Goal: Transaction & Acquisition: Purchase product/service

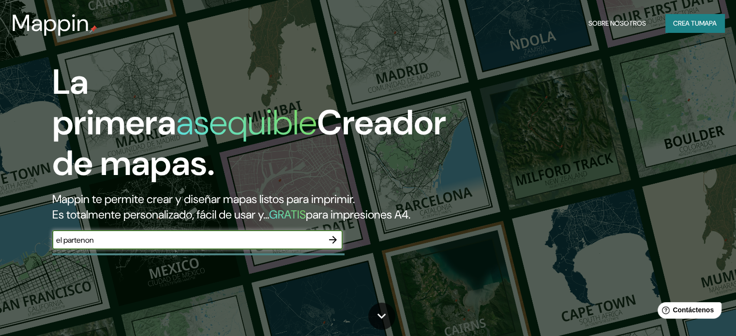
type input "el partenon"
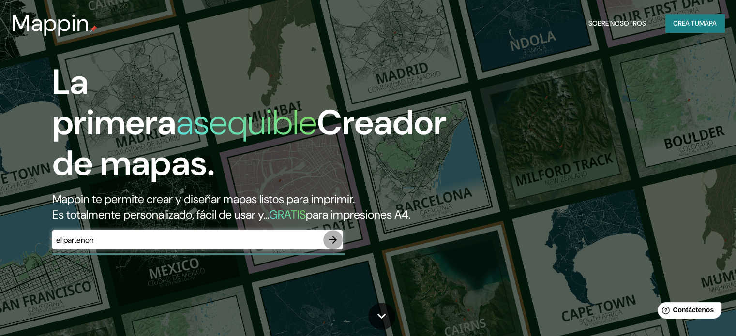
click at [331, 246] on icon "button" at bounding box center [333, 240] width 12 height 12
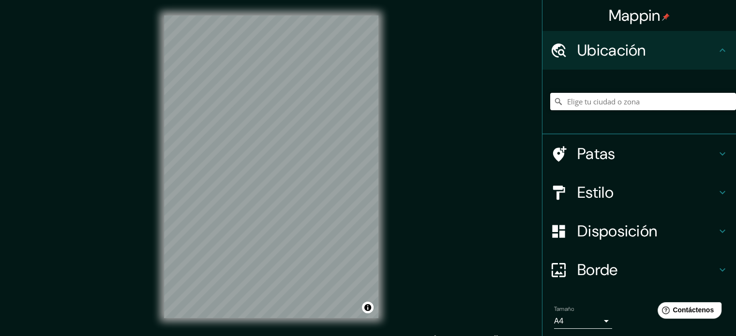
click at [596, 101] on input "Elige tu ciudad o zona" at bounding box center [643, 101] width 186 height 17
type input "l"
drag, startPoint x: 638, startPoint y: 102, endPoint x: 580, endPoint y: 101, distance: 57.6
click at [580, 101] on input "[GEOGRAPHIC_DATA], [GEOGRAPHIC_DATA], [GEOGRAPHIC_DATA]" at bounding box center [643, 101] width 186 height 17
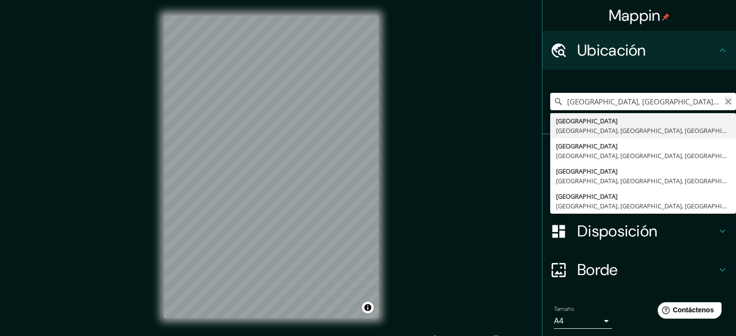
type input "[GEOGRAPHIC_DATA], [GEOGRAPHIC_DATA], [GEOGRAPHIC_DATA]"
click at [724, 98] on icon "Claro" at bounding box center [728, 102] width 8 height 8
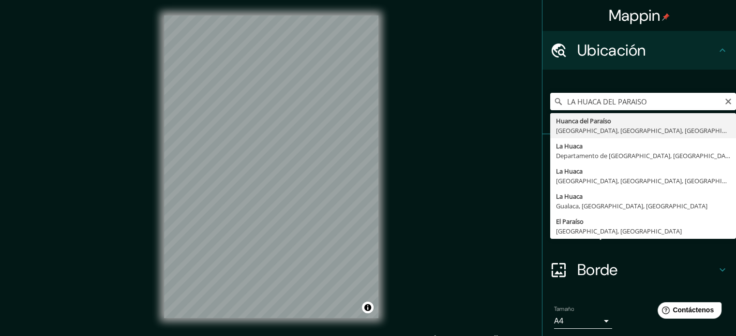
type input "Huanca Del Paraiso, [GEOGRAPHIC_DATA], [GEOGRAPHIC_DATA], [GEOGRAPHIC_DATA]"
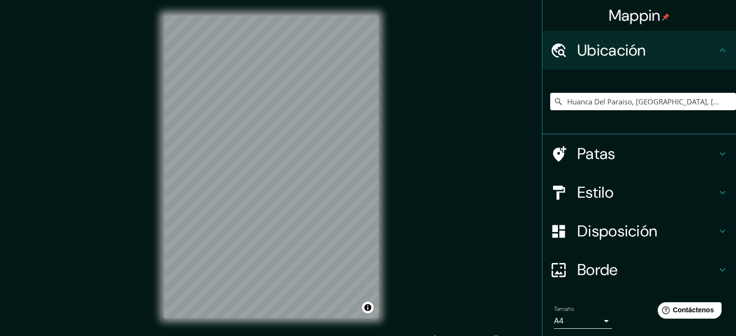
click at [661, 226] on h4 "Disposición" at bounding box center [646, 230] width 139 height 19
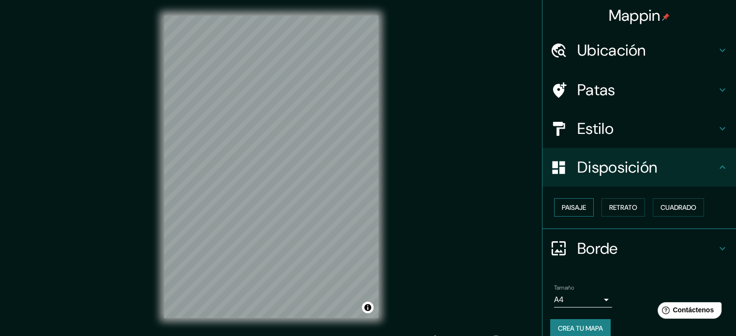
click at [574, 202] on font "Paisaje" at bounding box center [573, 207] width 24 height 13
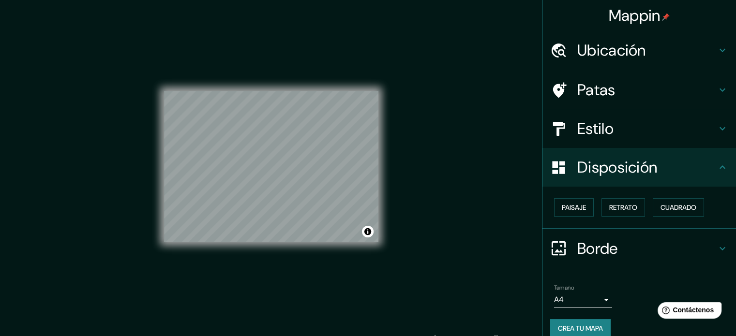
click at [614, 135] on h4 "Estilo" at bounding box center [646, 128] width 139 height 19
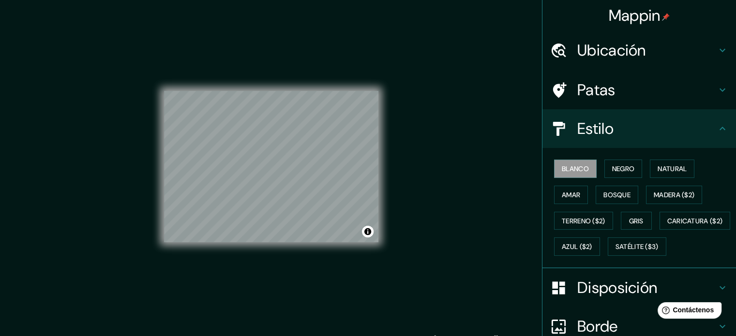
click at [628, 98] on h4 "Patas" at bounding box center [646, 89] width 139 height 19
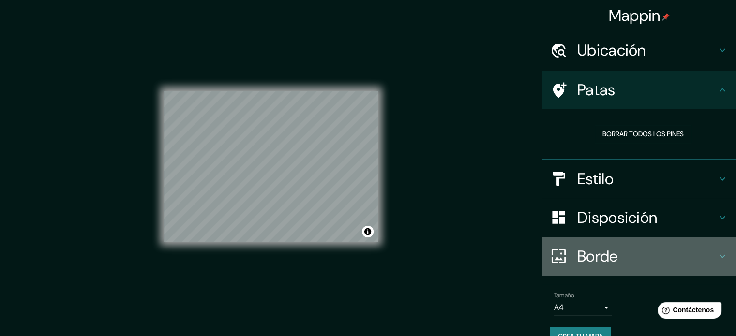
click at [601, 251] on font "Borde" at bounding box center [597, 256] width 41 height 20
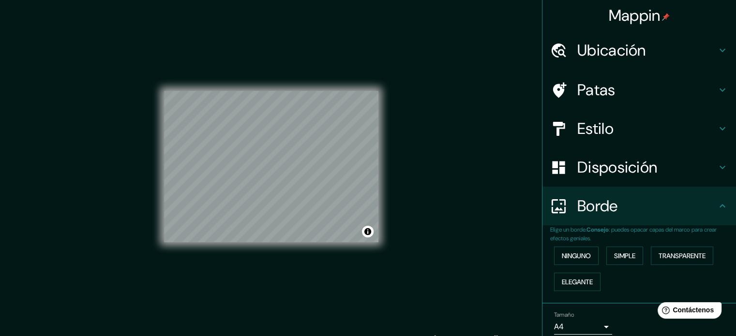
click at [626, 169] on font "Disposición" at bounding box center [617, 167] width 80 height 20
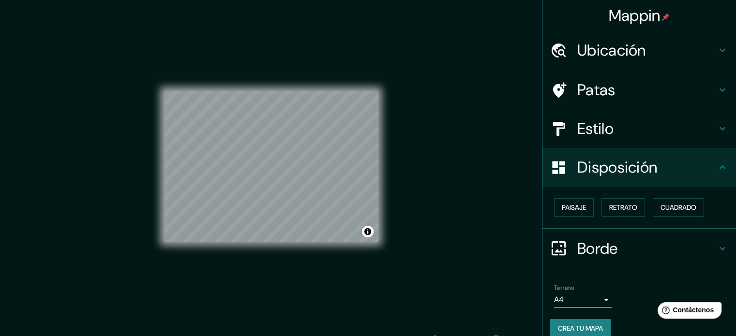
click at [620, 80] on h4 "Patas" at bounding box center [646, 89] width 139 height 19
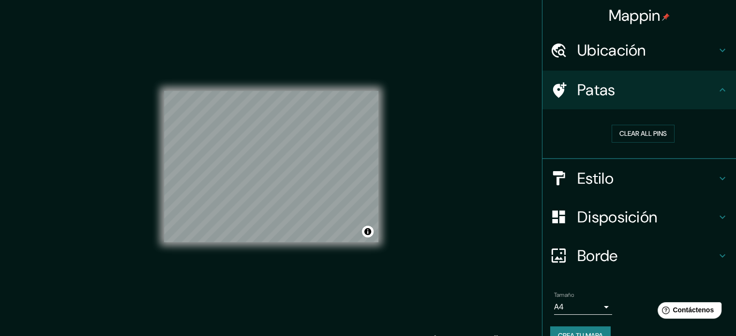
click at [594, 169] on font "Estilo" at bounding box center [595, 178] width 36 height 20
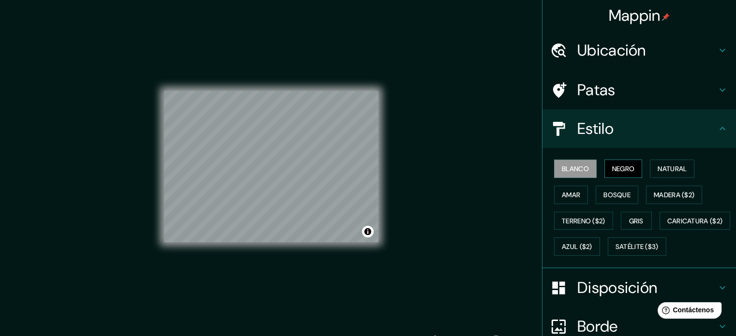
click at [604, 173] on button "Negro" at bounding box center [623, 169] width 38 height 18
click at [664, 172] on font "Natural" at bounding box center [671, 168] width 29 height 9
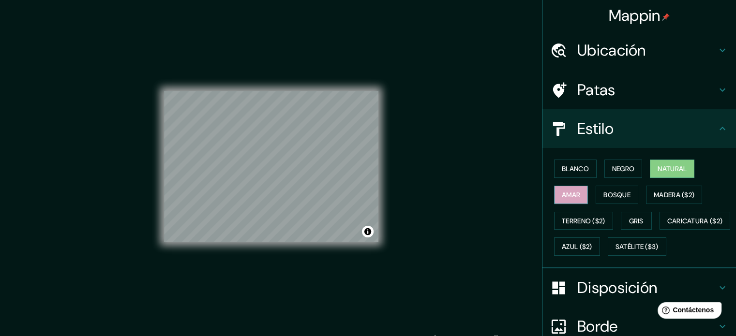
click at [575, 193] on button "Amar" at bounding box center [571, 195] width 34 height 18
click at [615, 200] on button "Bosque" at bounding box center [616, 195] width 43 height 18
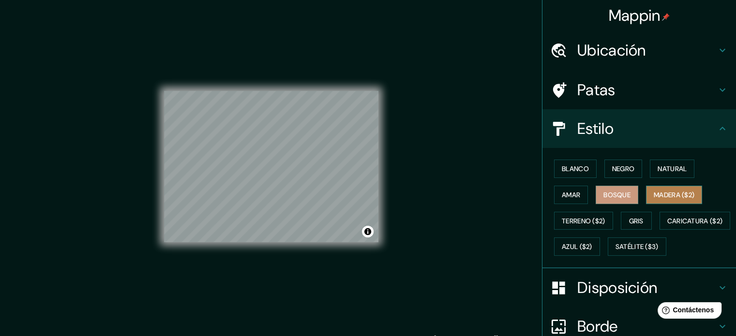
click at [665, 199] on font "Madera ($2)" at bounding box center [673, 195] width 41 height 13
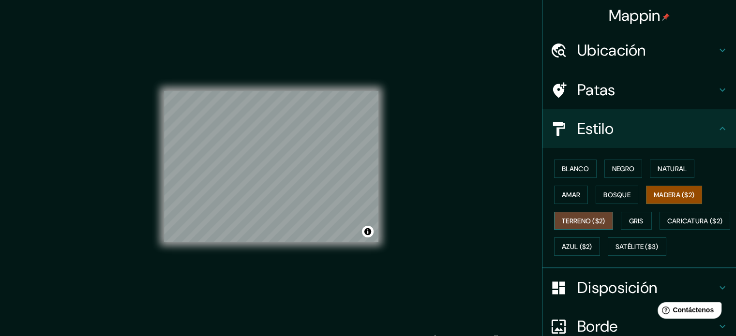
click at [561, 220] on font "Terreno ($2)" at bounding box center [583, 221] width 44 height 9
click at [636, 218] on font "Gris" at bounding box center [636, 221] width 15 height 9
click at [575, 215] on font "Terreno ($2)" at bounding box center [583, 221] width 44 height 13
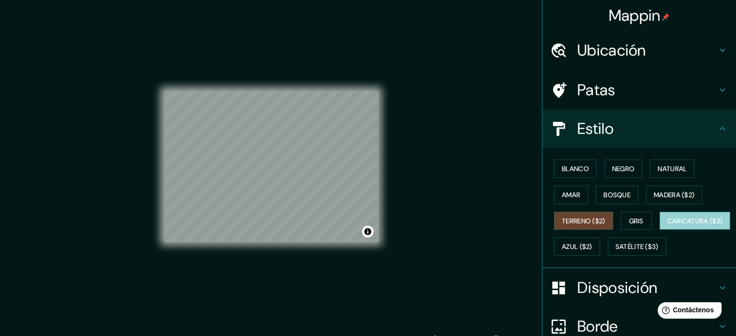
click at [667, 225] on font "Caricatura ($2)" at bounding box center [695, 221] width 56 height 9
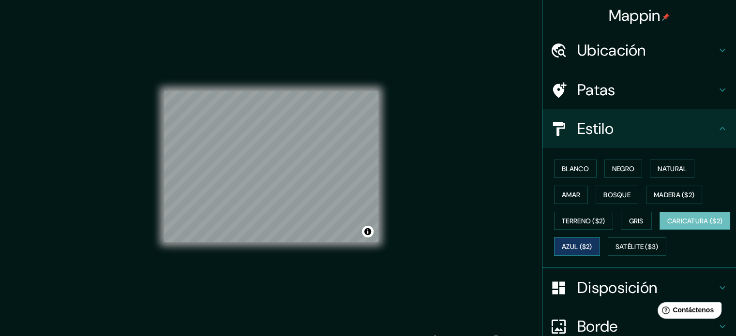
click at [600, 252] on button "Azul ($2)" at bounding box center [577, 246] width 46 height 18
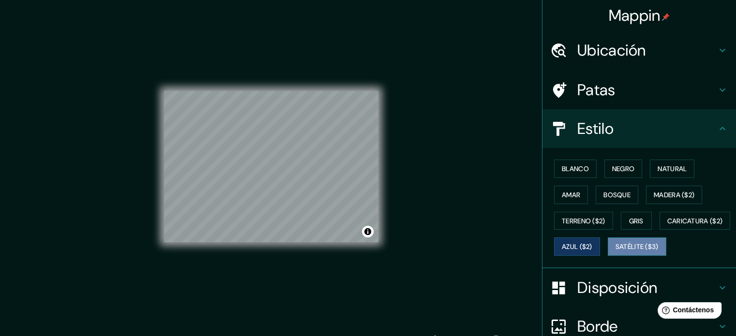
click at [607, 256] on button "Satélite ($3)" at bounding box center [636, 246] width 59 height 18
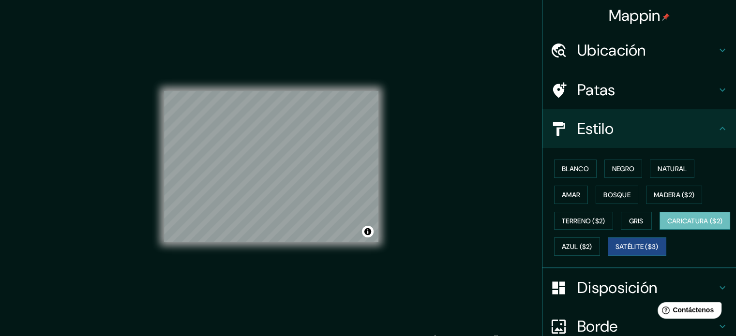
click at [659, 230] on button "Caricatura ($2)" at bounding box center [694, 221] width 71 height 18
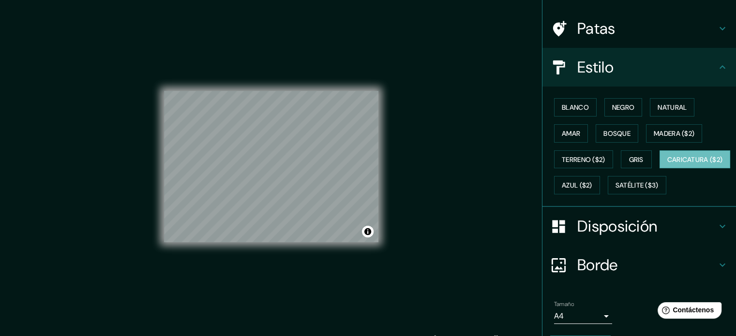
click at [644, 275] on h4 "Borde" at bounding box center [646, 264] width 139 height 19
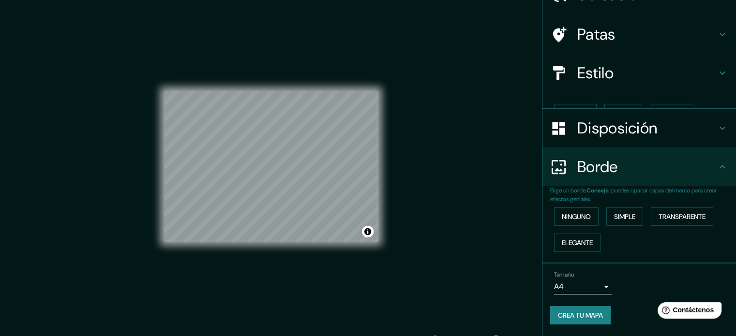
scroll to position [39, 0]
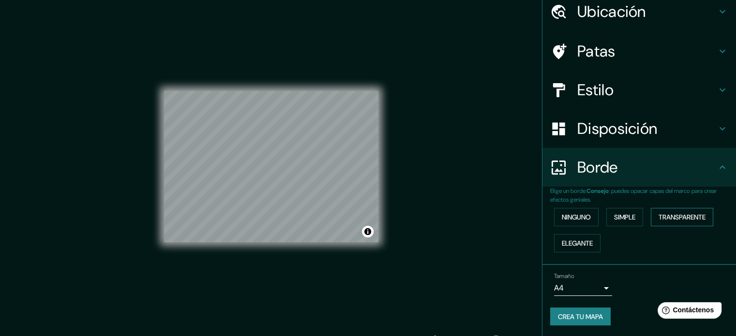
click at [691, 219] on font "Transparente" at bounding box center [681, 217] width 47 height 9
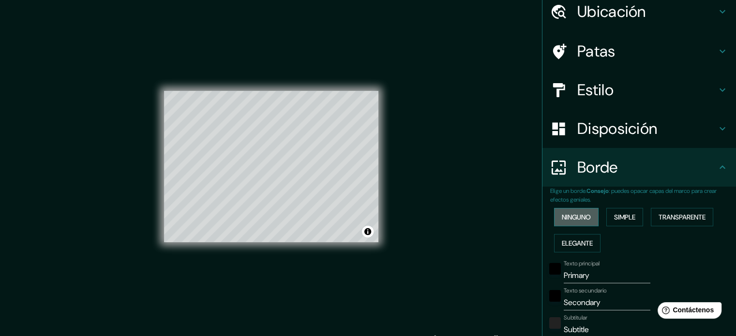
click at [570, 211] on font "Ninguno" at bounding box center [575, 217] width 29 height 13
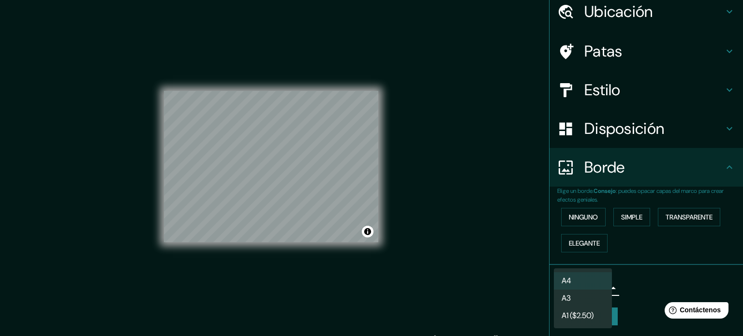
click at [599, 284] on body "Mappin Ubicación [GEOGRAPHIC_DATA], [GEOGRAPHIC_DATA], [GEOGRAPHIC_DATA], [GEOG…" at bounding box center [371, 168] width 743 height 336
click at [586, 305] on li "A3" at bounding box center [583, 299] width 58 height 18
type input "a4"
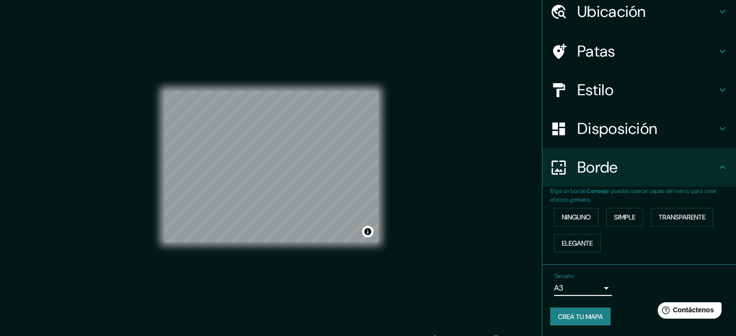
click at [600, 45] on font "Patas" at bounding box center [596, 51] width 38 height 20
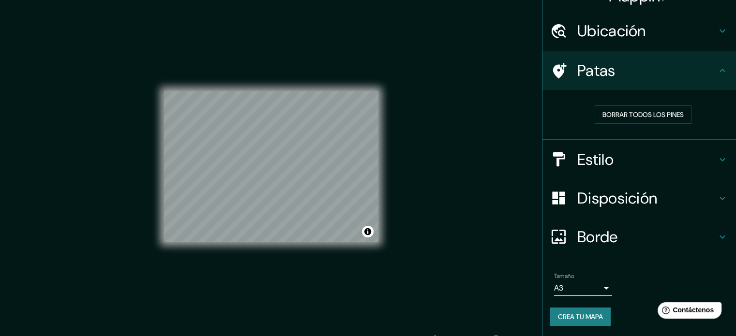
scroll to position [19, 0]
click at [623, 110] on font "Borrar todos los pines" at bounding box center [642, 114] width 81 height 9
click at [660, 191] on h4 "Disposición" at bounding box center [646, 198] width 139 height 19
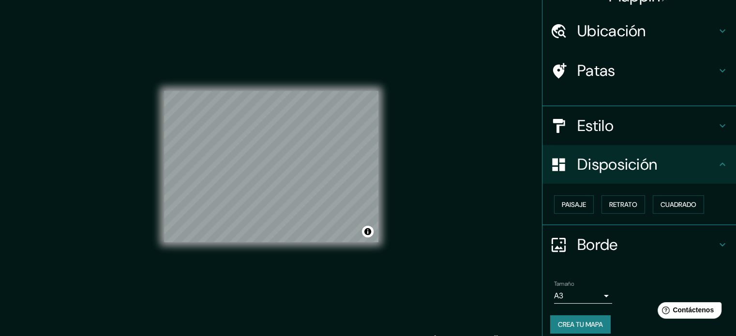
scroll to position [12, 0]
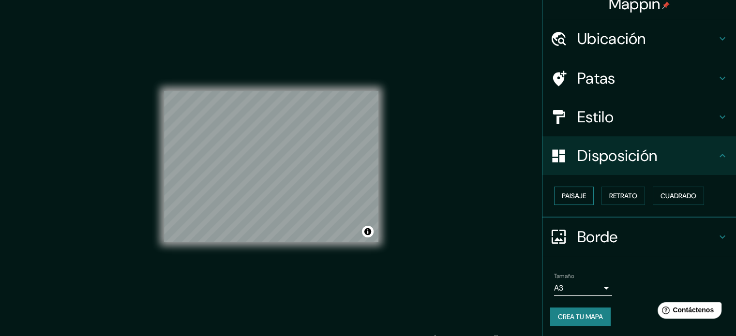
click at [570, 195] on font "Paisaje" at bounding box center [573, 196] width 24 height 9
click at [617, 197] on font "Retrato" at bounding box center [623, 196] width 28 height 9
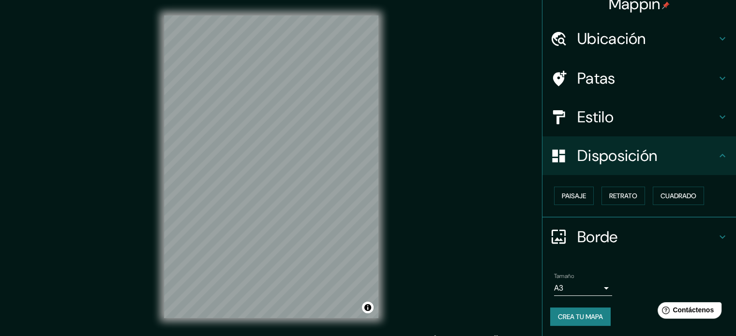
click at [431, 117] on div "Mappin Ubicación [GEOGRAPHIC_DATA], [GEOGRAPHIC_DATA], [GEOGRAPHIC_DATA], [GEOG…" at bounding box center [368, 174] width 736 height 349
click at [431, 268] on div "Mappin Ubicación [GEOGRAPHIC_DATA], [GEOGRAPHIC_DATA], [GEOGRAPHIC_DATA], [GEOG…" at bounding box center [368, 174] width 736 height 349
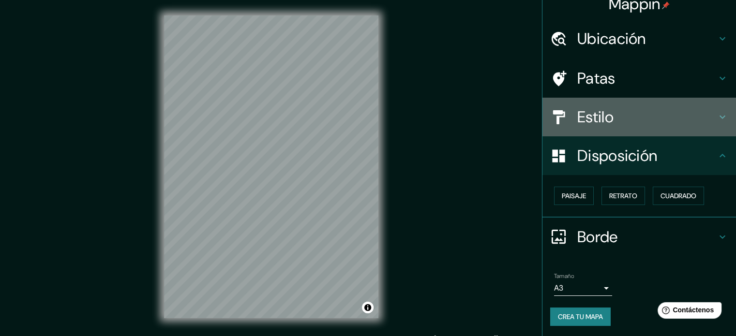
click at [716, 115] on icon at bounding box center [722, 117] width 12 height 12
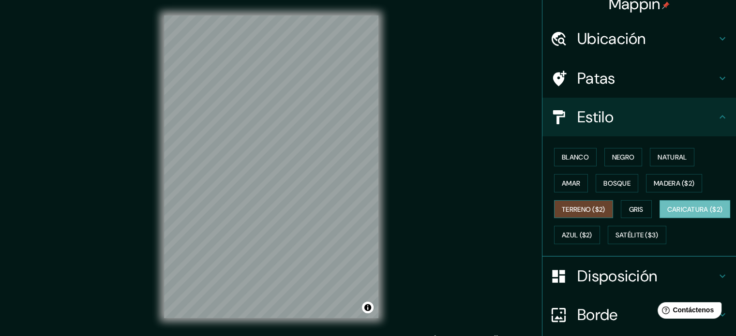
click at [580, 207] on font "Terreno ($2)" at bounding box center [583, 209] width 44 height 9
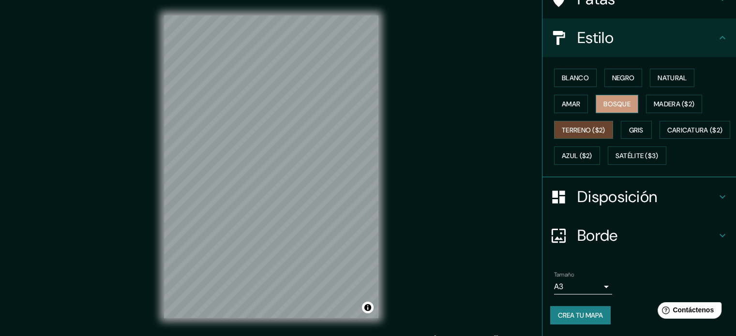
scroll to position [0, 0]
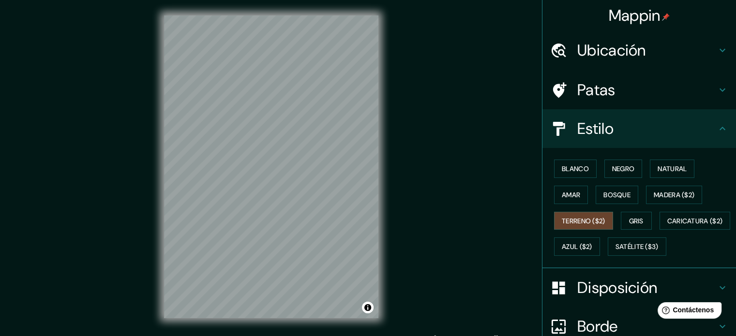
click at [594, 94] on font "Patas" at bounding box center [596, 90] width 38 height 20
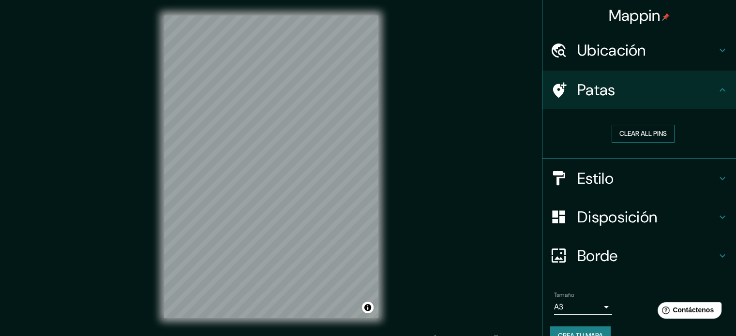
click at [623, 130] on button "Clear all pins" at bounding box center [642, 134] width 63 height 18
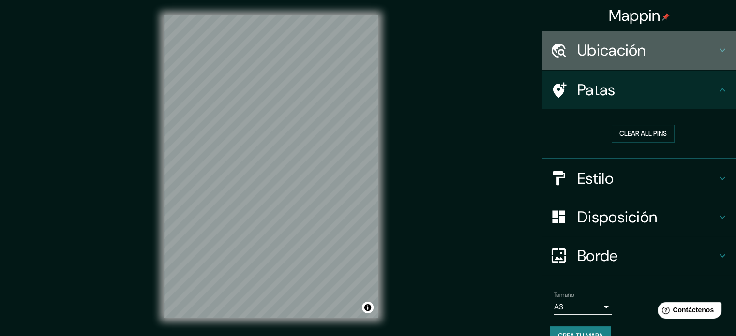
click at [577, 60] on font "Ubicación" at bounding box center [611, 50] width 69 height 20
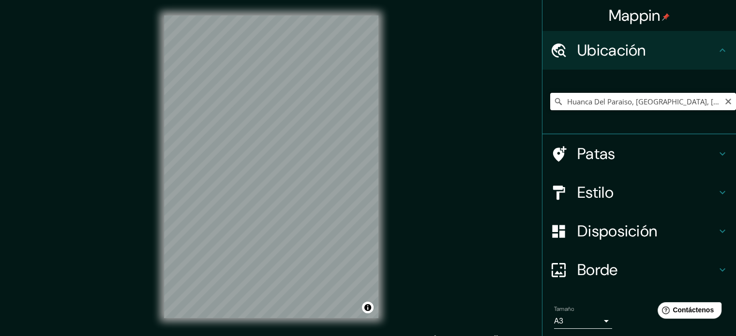
click at [692, 103] on input "Huanca Del Paraiso, [GEOGRAPHIC_DATA], [GEOGRAPHIC_DATA], [GEOGRAPHIC_DATA]" at bounding box center [643, 101] width 186 height 17
click at [623, 98] on input "Huanca Del Paraiso, [GEOGRAPHIC_DATA], [GEOGRAPHIC_DATA], [GEOGRAPHIC_DATA]" at bounding box center [643, 101] width 186 height 17
click at [725, 100] on icon "Claro" at bounding box center [728, 102] width 6 height 6
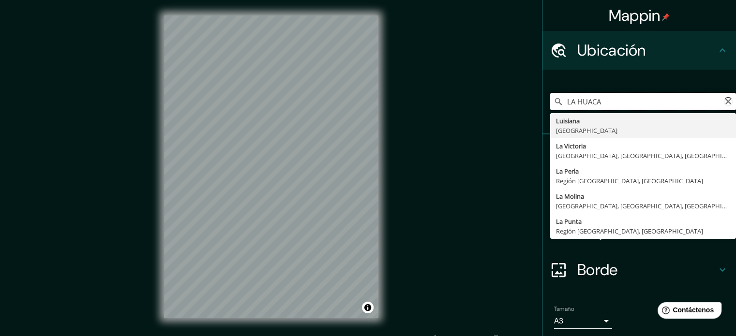
scroll to position [33, 0]
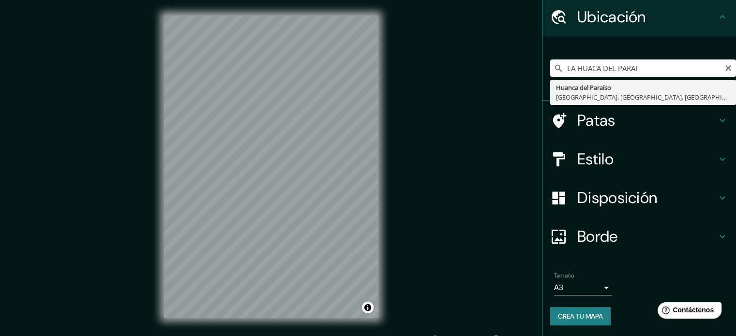
type input "Huanca Del Paraiso, [GEOGRAPHIC_DATA], [GEOGRAPHIC_DATA], [GEOGRAPHIC_DATA]"
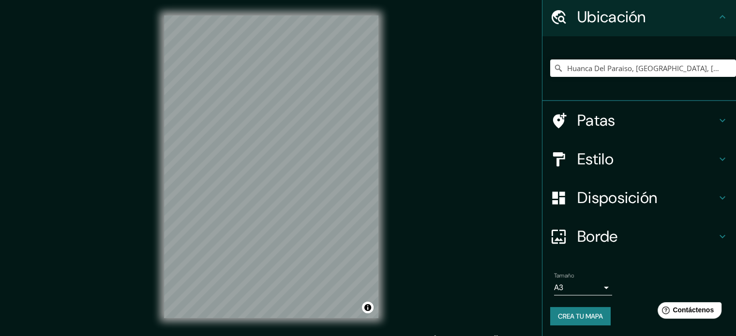
click at [581, 164] on font "Estilo" at bounding box center [595, 159] width 36 height 20
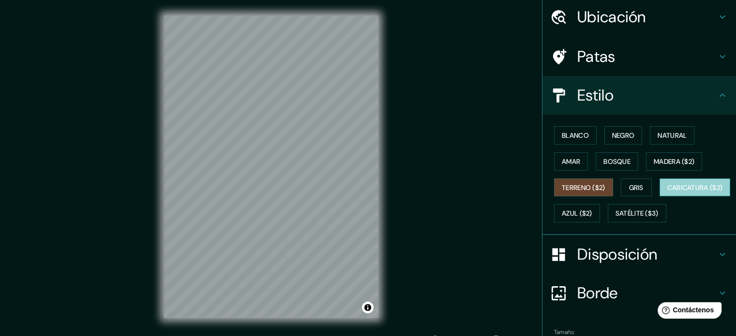
click at [667, 192] on font "Caricatura ($2)" at bounding box center [695, 187] width 56 height 9
click at [379, 145] on div "© Mapbox © OpenStreetMap Improve this map" at bounding box center [270, 167] width 245 height 334
click at [622, 60] on h4 "Patas" at bounding box center [646, 56] width 139 height 19
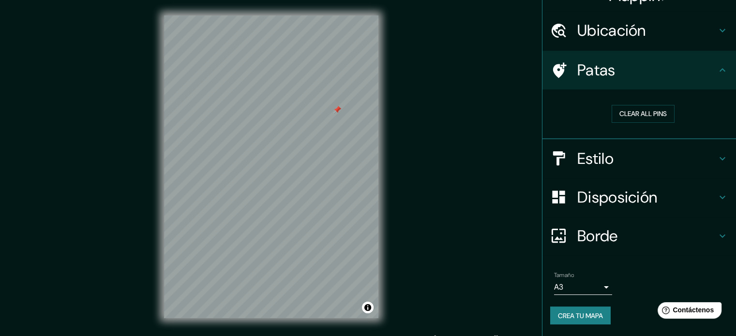
scroll to position [19, 0]
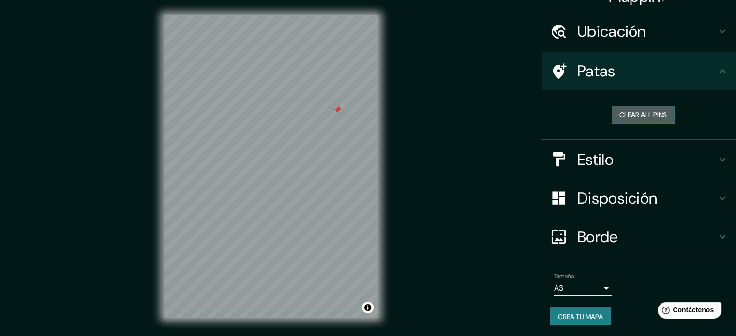
click at [611, 116] on button "Clear all pins" at bounding box center [642, 115] width 63 height 18
click at [635, 166] on h4 "Estilo" at bounding box center [646, 159] width 139 height 19
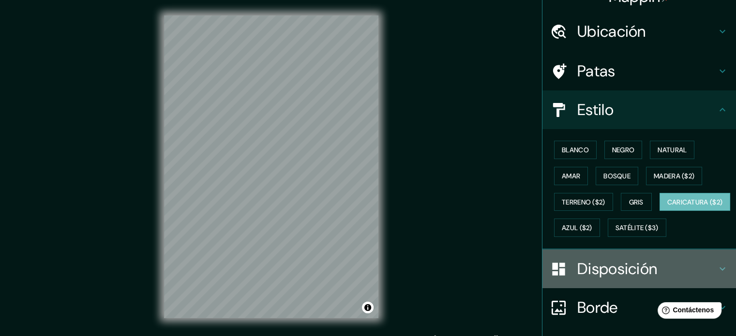
click at [623, 279] on font "Disposición" at bounding box center [617, 269] width 80 height 20
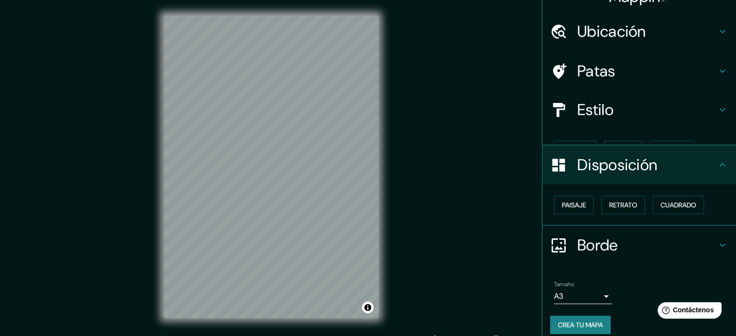
scroll to position [12, 0]
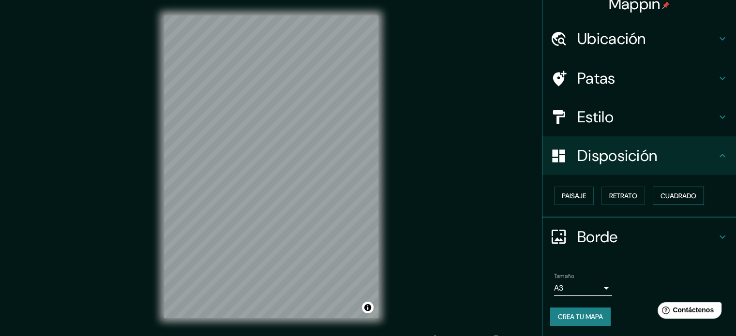
click at [672, 201] on font "Cuadrado" at bounding box center [678, 196] width 36 height 13
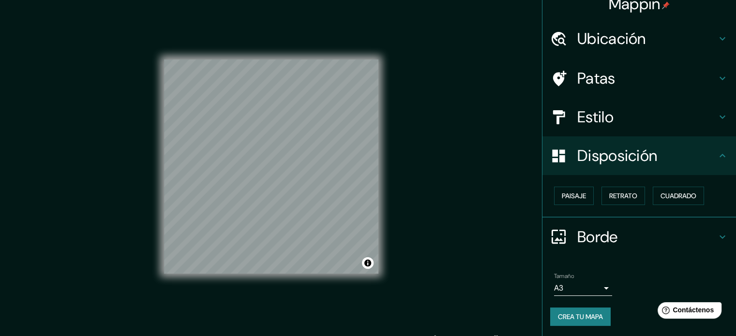
drag, startPoint x: 377, startPoint y: 274, endPoint x: 410, endPoint y: 281, distance: 33.7
click at [406, 282] on div "Mappin Ubicación [GEOGRAPHIC_DATA], [GEOGRAPHIC_DATA], [GEOGRAPHIC_DATA], [GEOG…" at bounding box center [368, 174] width 736 height 349
click at [582, 82] on font "Patas" at bounding box center [596, 78] width 38 height 20
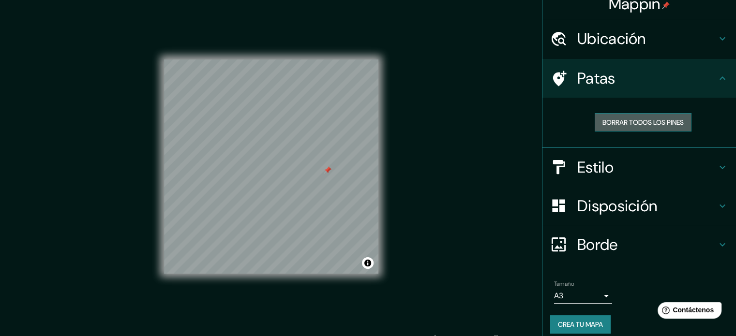
click at [602, 124] on font "Borrar todos los pines" at bounding box center [642, 122] width 81 height 9
click at [588, 37] on font "Ubicación" at bounding box center [611, 39] width 69 height 20
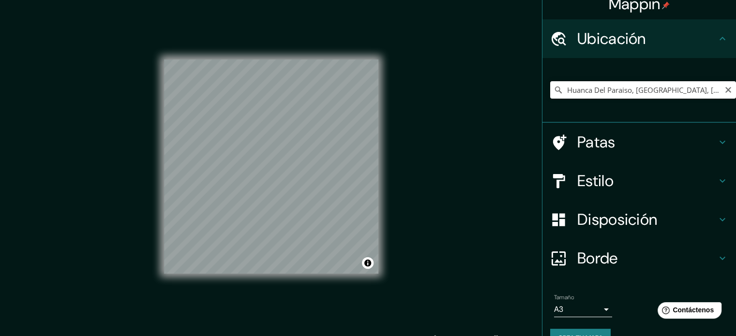
click at [578, 94] on input "Huanca Del Paraiso, [GEOGRAPHIC_DATA], [GEOGRAPHIC_DATA], [GEOGRAPHIC_DATA]" at bounding box center [643, 89] width 186 height 17
click at [724, 93] on icon "Claro" at bounding box center [728, 90] width 8 height 8
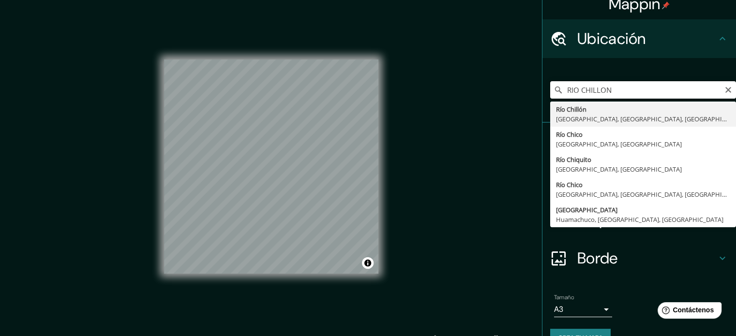
type input "Río Chillon, [GEOGRAPHIC_DATA], [GEOGRAPHIC_DATA], [GEOGRAPHIC_DATA]"
